Goal: Navigation & Orientation: Find specific page/section

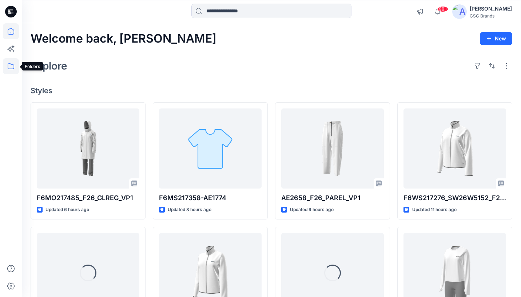
click at [9, 65] on icon at bounding box center [11, 66] width 16 height 16
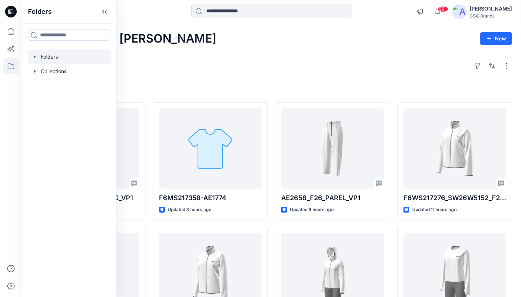
click at [53, 55] on div at bounding box center [69, 56] width 83 height 15
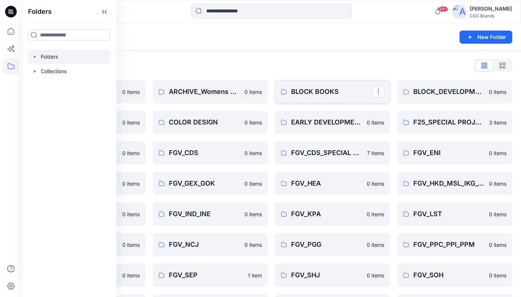
click at [307, 92] on p "BLOCK BOOKS" at bounding box center [331, 92] width 81 height 10
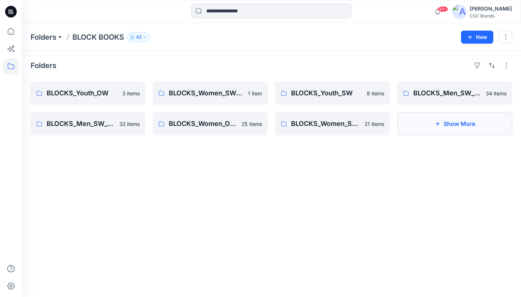
click at [469, 125] on button "Show More" at bounding box center [454, 123] width 115 height 23
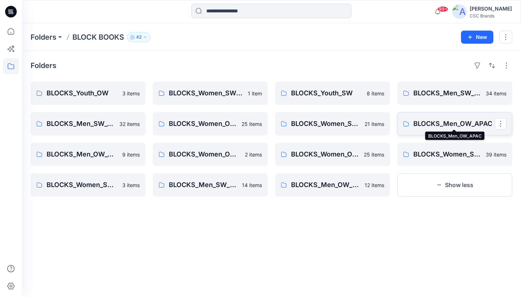
click at [439, 126] on p "BLOCKS_Men_OW_APAC" at bounding box center [453, 124] width 81 height 10
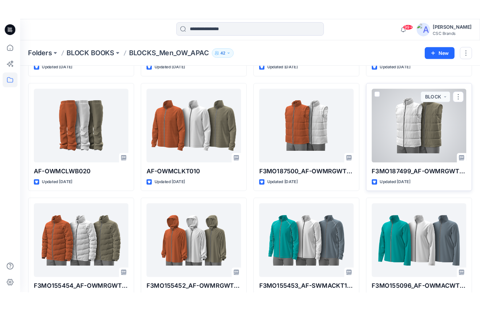
scroll to position [150, 0]
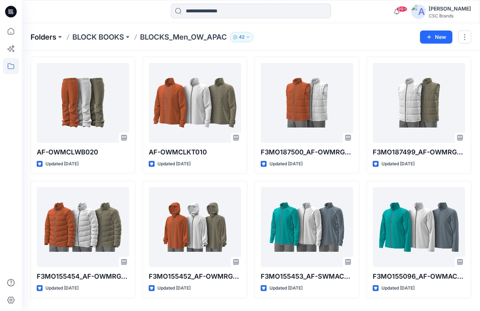
click at [49, 36] on p "Folders" at bounding box center [44, 37] width 26 height 10
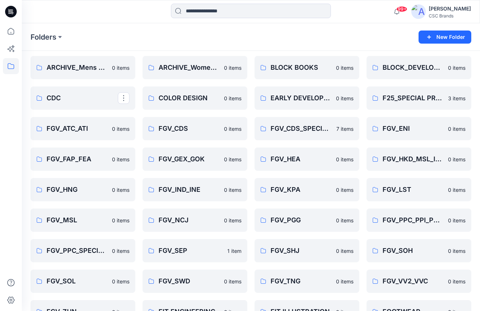
scroll to position [14, 0]
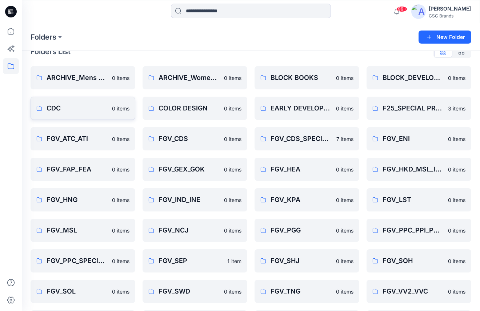
click at [80, 113] on p "CDC" at bounding box center [77, 108] width 61 height 10
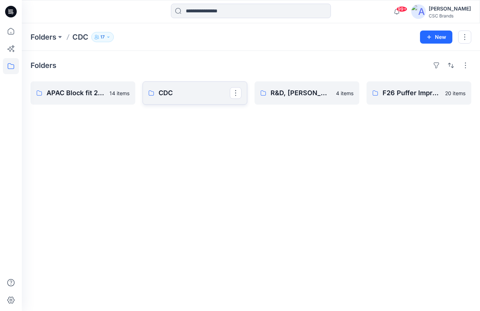
click at [204, 96] on p "CDC" at bounding box center [194, 93] width 71 height 10
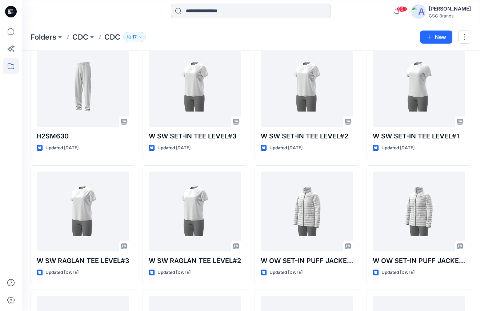
scroll to position [27, 0]
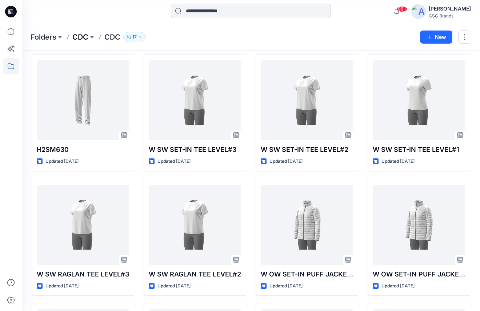
click at [79, 37] on p "CDC" at bounding box center [80, 37] width 16 height 10
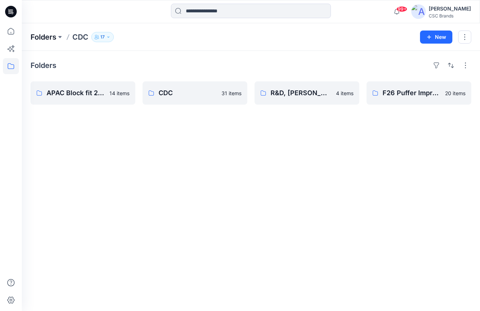
click at [53, 37] on p "Folders" at bounding box center [44, 37] width 26 height 10
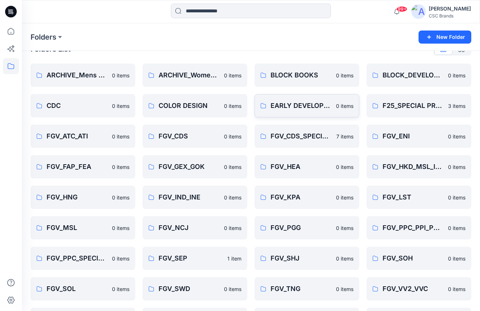
scroll to position [17, 0]
click at [303, 109] on p "EARLY DEVELOPMENT" at bounding box center [306, 105] width 71 height 10
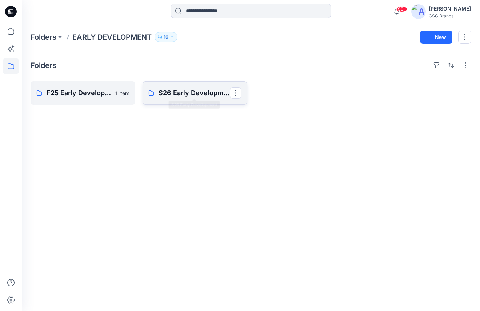
click at [169, 91] on p "S26 Early Development" at bounding box center [194, 93] width 71 height 10
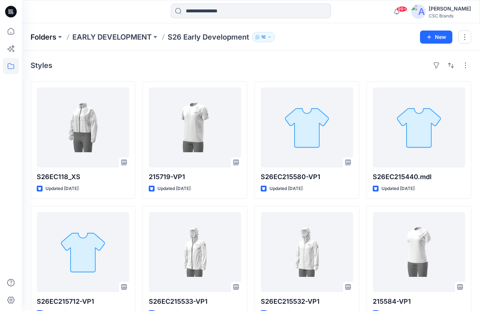
click at [54, 36] on p "Folders" at bounding box center [44, 37] width 26 height 10
